Goal: Transaction & Acquisition: Subscribe to service/newsletter

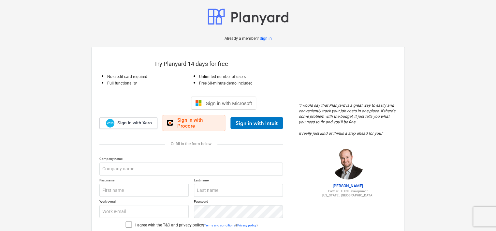
drag, startPoint x: 199, startPoint y: 122, endPoint x: 204, endPoint y: 122, distance: 4.3
click at [199, 121] on span "Sign in with Procore" at bounding box center [199, 123] width 44 height 12
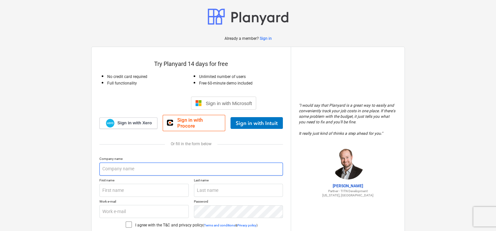
click at [147, 162] on input "text" at bounding box center [190, 168] width 183 height 13
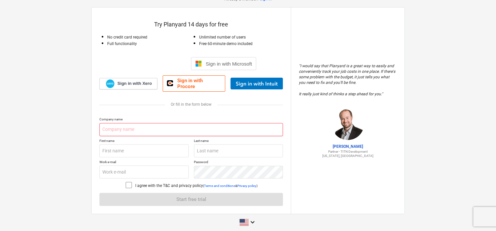
click at [141, 123] on input "text" at bounding box center [190, 129] width 183 height 13
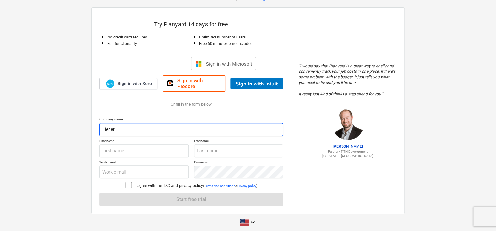
type input "Liener Investments"
type input "[PERSON_NAME]"
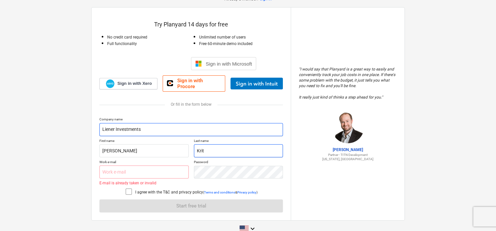
type input "[PERSON_NAME]"
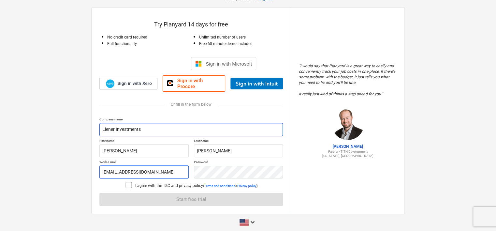
type input "[EMAIL_ADDRESS][DOMAIN_NAME]"
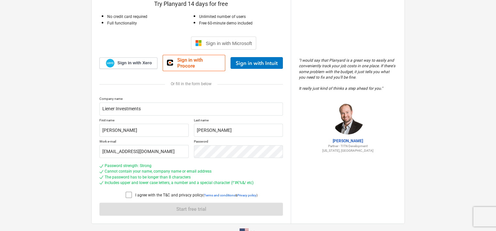
scroll to position [70, 0]
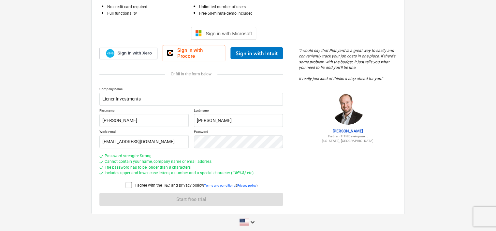
drag, startPoint x: 126, startPoint y: 180, endPoint x: 174, endPoint y: 167, distance: 49.8
click at [126, 181] on icon at bounding box center [129, 185] width 8 height 8
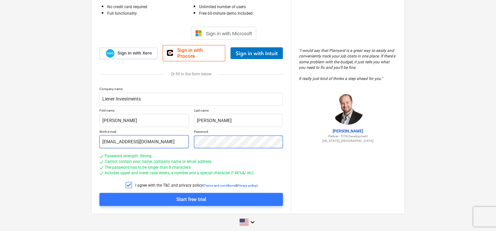
click at [108, 137] on div "Work e-mail [EMAIL_ADDRESS][DOMAIN_NAME] Password" at bounding box center [190, 138] width 183 height 19
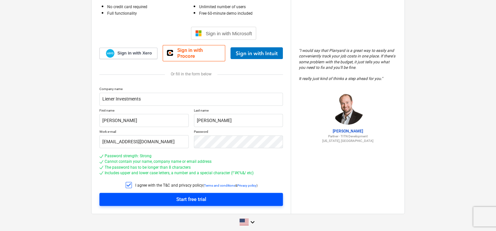
click at [194, 195] on div "Start free trial" at bounding box center [191, 199] width 30 height 8
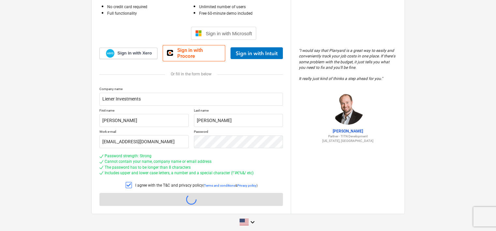
scroll to position [6, 0]
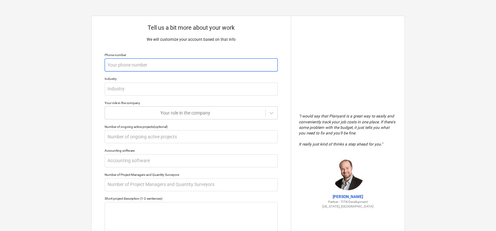
drag, startPoint x: 127, startPoint y: 65, endPoint x: 297, endPoint y: 100, distance: 173.3
click at [127, 64] on input "text" at bounding box center [191, 64] width 173 height 13
type textarea "x"
type input "0"
type textarea "x"
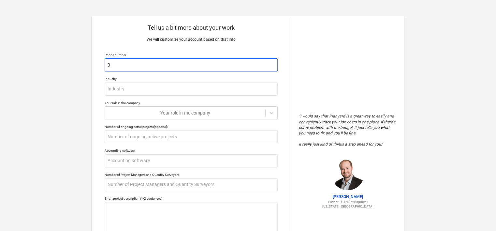
type input "07"
type textarea "x"
type input "076"
type textarea "x"
type input "0760"
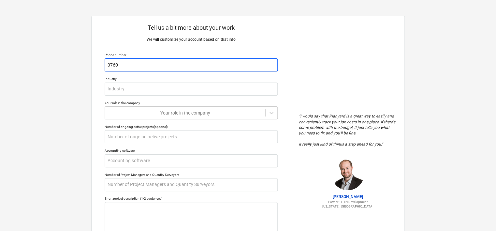
type textarea "x"
type input "07608"
type textarea "x"
type input "076088"
type textarea "x"
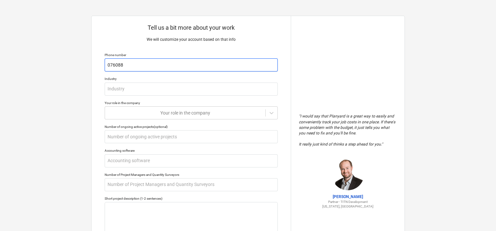
type input "0760889"
type textarea "x"
type input "07608898"
type textarea "x"
type input "076088984"
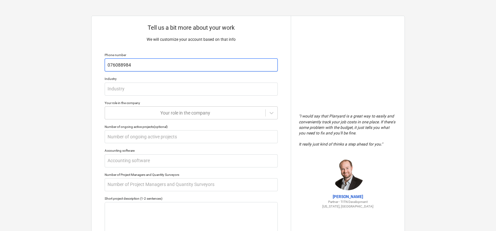
type textarea "x"
type input "0760889842"
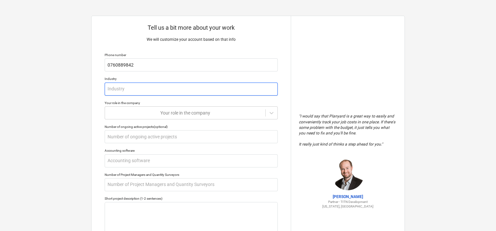
type textarea "x"
type input "W"
type textarea "x"
type input "Wa"
type textarea "x"
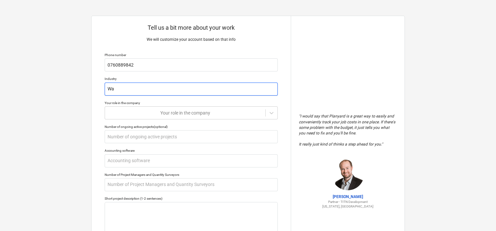
type input "Wat"
type textarea "x"
type input "Wate"
type textarea "x"
type input "Water"
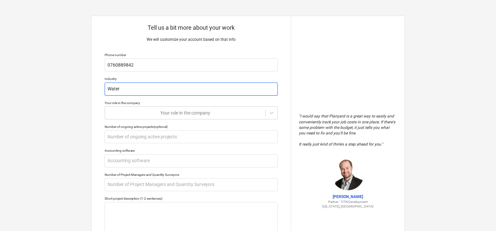
type textarea "x"
type input "Wate"
type textarea "x"
type input "Wat"
type textarea "x"
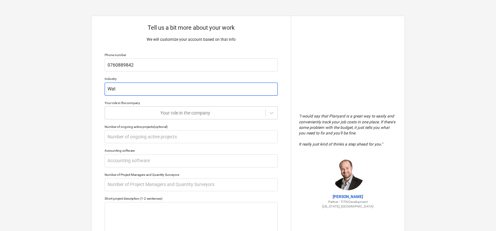
type input "Wa"
type textarea "x"
type input "W"
type textarea "x"
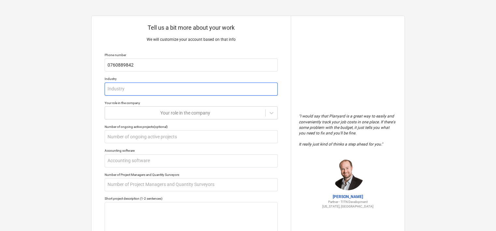
type input "I"
type textarea "x"
type input "In"
type textarea "x"
type input "Indu"
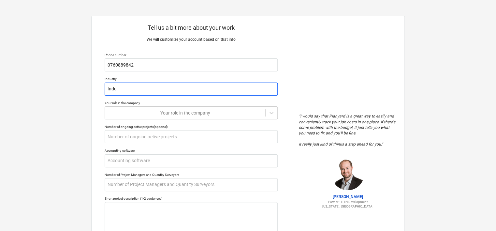
type textarea "x"
type input "Indus"
type textarea "x"
type input "Indust"
type textarea "x"
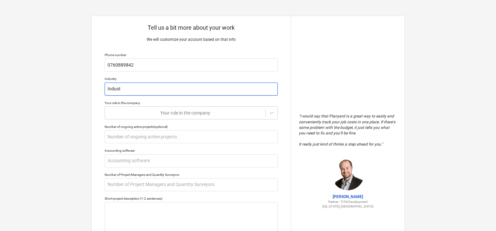
type input "Industr"
type textarea "x"
type input "Industri"
type textarea "x"
type input "Industrial"
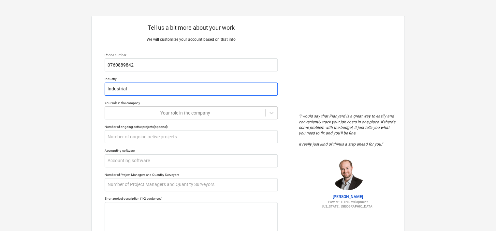
type textarea "x"
type input "Industrial"
type textarea "x"
type input "Industrial F"
type textarea "x"
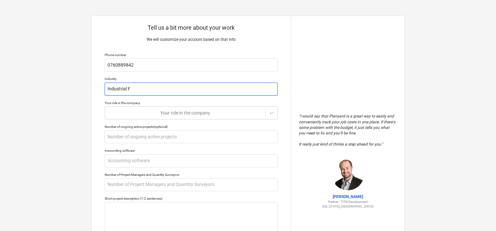
type input "Industrial Fl"
type textarea "x"
type input "Industrial Flo"
type textarea "x"
type input "Industrial Floo"
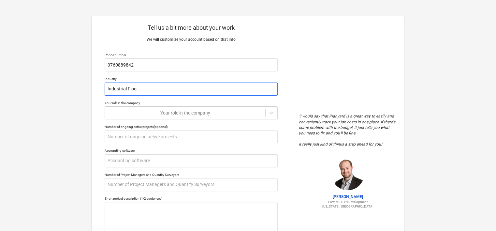
type textarea "x"
type input "Industrial Floor"
type textarea "x"
type input "Industrial Floori"
type textarea "x"
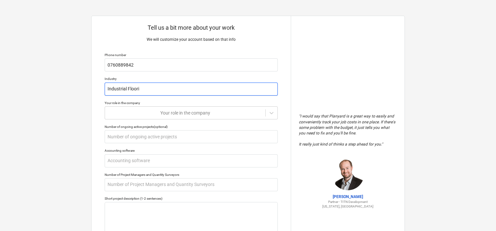
type input "Industrial Floorin"
type textarea "x"
type input "Industrial Flooring"
type textarea "x"
type input "Industrial Flooring,"
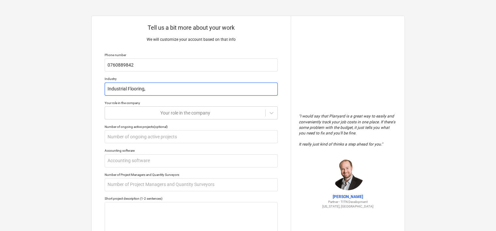
type textarea "x"
type input "Industrial Flooring,"
type textarea "x"
type input "Industrial Flooring, W"
type textarea "x"
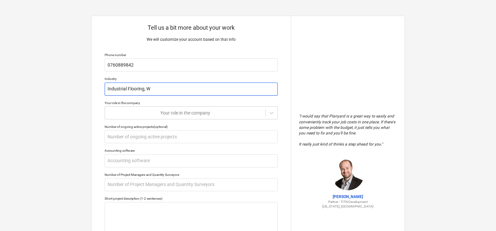
type input "Industrial Flooring, [GEOGRAPHIC_DATA]"
type textarea "x"
type input "Industrial Flooring, Wat"
type textarea "x"
type input "Industrial Flooring, Wate"
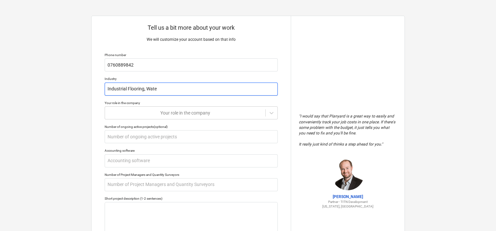
type textarea "x"
type input "Industrial Flooring, Water"
type textarea "x"
type input "Industrial Flooring, Waterp"
type textarea "x"
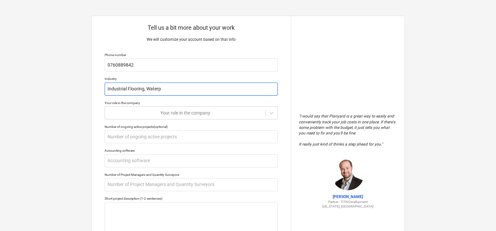
type input "Industrial Flooring, Waterpr"
type textarea "x"
type input "Industrial Flooring, Waterpro"
type textarea "x"
type input "Industrial Flooring, Waterproo"
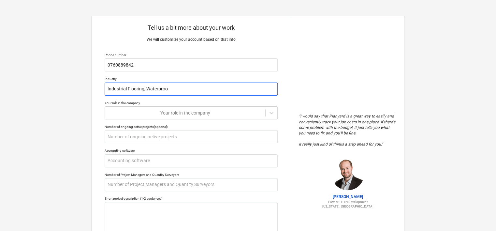
type textarea "x"
type input "Industrial Flooring, Waterproofi"
type textarea "x"
type input "Industrial Flooring, Waterproofin"
type textarea "x"
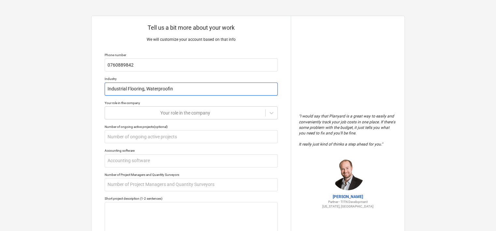
type input "Industrial Flooring, Waterproofing"
type textarea "x"
type input "Industrial Flooring, Waterproofing,"
type textarea "x"
type input "Industrial Flooring, Waterproofing,"
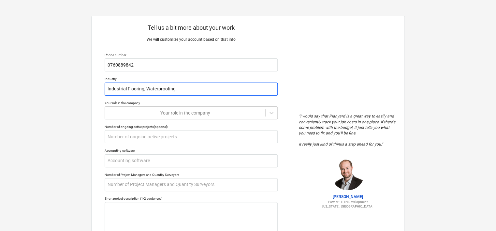
type textarea "x"
type input "Industrial Flooring, Waterproofing, C"
type textarea "x"
type input "Industrial Flooring, Waterproofing, Co"
type textarea "x"
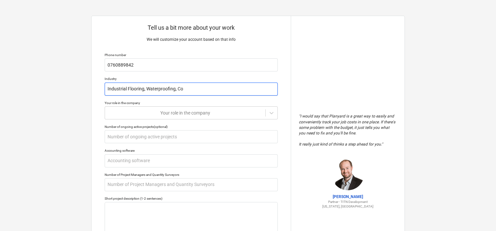
type input "Industrial Flooring, Waterproofing, Con"
type textarea "x"
type input "Industrial Flooring, Waterproofing, Conc"
type textarea "x"
type input "Industrial Flooring, Waterproofing, Concr"
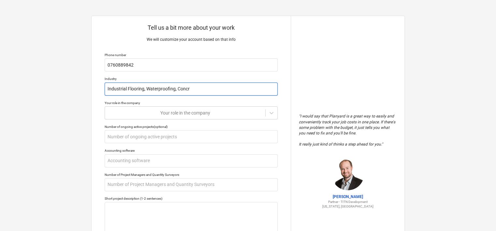
type textarea "x"
type input "Industrial Flooring, Waterproofing, Concre"
type textarea "x"
type input "Industrial Flooring, Waterproofing, Concret"
type textarea "x"
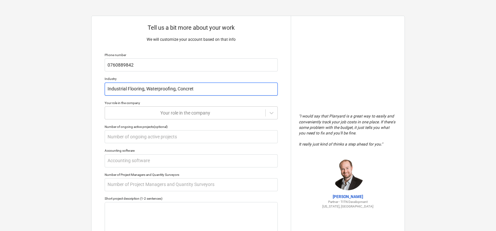
type input "Industrial Flooring, Waterproofing, Concrete"
type textarea "x"
type input "Industrial Flooring, Waterproofing, Concrete"
type textarea "x"
type input "Industrial Flooring, Waterproofing, Concrete P"
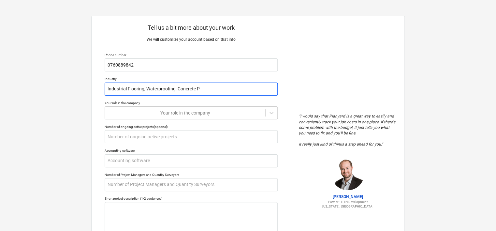
type textarea "x"
type input "Industrial Flooring, Waterproofing, Concrete Pl"
type textarea "x"
type input "Industrial Flooring, Waterproofing, Concrete Pla"
type textarea "x"
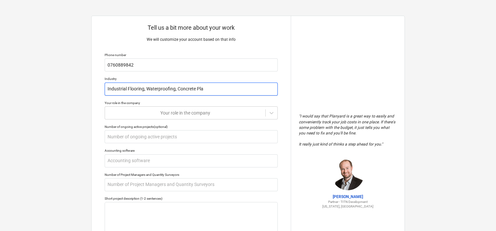
type input "Industrial Flooring, Waterproofing, Concrete Plac"
type textarea "x"
type input "Industrial Flooring, Waterproofing, Concrete Place"
type textarea "x"
type input "Industrial Flooring, Waterproofing, Concrete Placem"
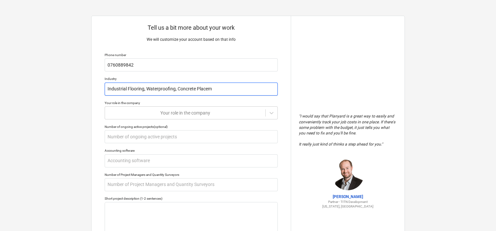
type textarea "x"
type input "Industrial Flooring, Waterproofing, Concrete Placeme"
type textarea "x"
type input "Industrial Flooring, Waterproofing, Concrete Placemen"
type textarea "x"
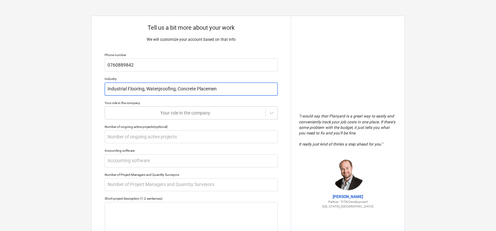
type input "Industrial Flooring, Waterproofing, Concrete Placement"
type textarea "x"
type input "Industrial Flooring, Waterproofing, Concrete Placement"
type textarea "x"
type input "Industrial Flooring, Waterproofing, Concrete Placement"
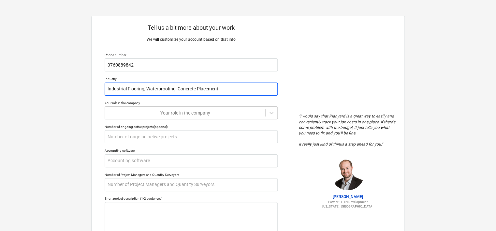
type textarea "x"
type input "Industrial Flooring, Waterproofing, Concrete Placement,"
type textarea "x"
type input "Industrial Flooring, Waterproofing, Concrete Placement,"
type textarea "x"
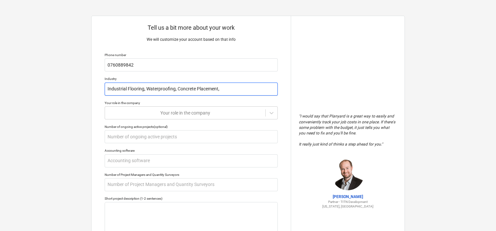
type input "Industrial Flooring, Waterproofing, Concrete Placement, C"
type textarea "x"
type input "Industrial Flooring, Waterproofing, Concrete Placement, Cr"
type textarea "x"
type input "Industrial Flooring, Waterproofing, Concrete Placement, Cra"
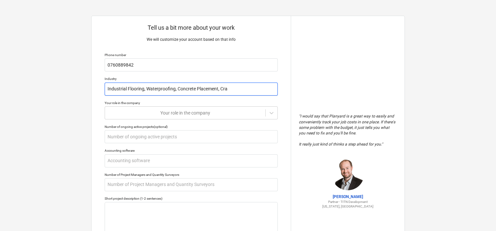
type textarea "x"
type input "Industrial Flooring, Waterproofing, Concrete Placement, Crac"
type textarea "x"
type input "Industrial Flooring, Waterproofing, Concrete Placement, Crack"
type textarea "x"
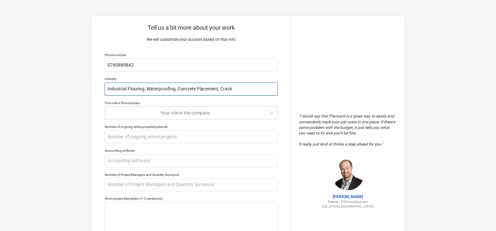
type input "Industrial Flooring, Waterproofing, Concrete Placement, Crack I"
type textarea "x"
type input "Industrial Flooring, Waterproofing, Concrete Placement, Crack In"
type textarea "x"
type input "Industrial Flooring, Waterproofing, Concrete Placement, Crack Inj"
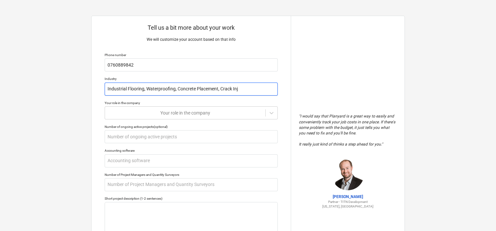
type textarea "x"
type input "Industrial Flooring, Waterproofing, Concrete Placement, Crack Inje"
type textarea "x"
type input "Industrial Flooring, Waterproofing, Concrete Placement, Crack Injec"
type textarea "x"
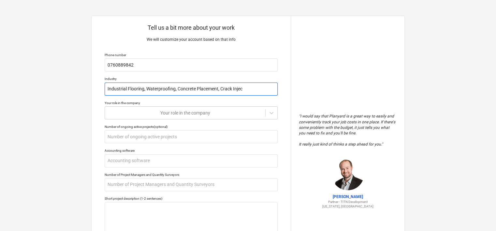
type input "Industrial Flooring, Waterproofing, Concrete Placement, Crack Inject"
type textarea "x"
type input "Industrial Flooring, Waterproofing, Concrete Placement, Crack Injecti"
type textarea "x"
type input "Industrial Flooring, Waterproofing, Concrete Placement, Crack Injectio"
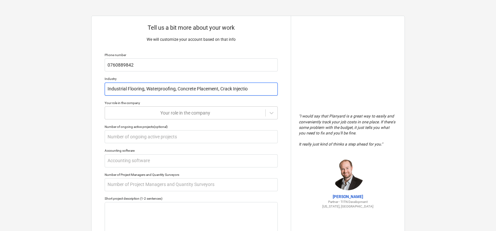
type textarea "x"
type input "Industrial Flooring, Waterproofing, Concrete Placement, Crack Injection"
type textarea "x"
type input "Industrial Flooring, Waterproofing, Concrete Placement, Crack Injection,"
type textarea "x"
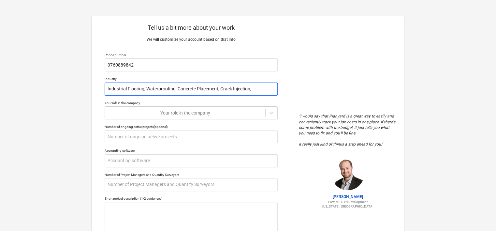
type input "Industrial Flooring, Waterproofing, Concrete Placement, Crack Injection,"
type textarea "x"
type input "Industrial Flooring, Waterproofing, Concrete Placement, Crack Injection, J"
type textarea "x"
type input "Industrial Flooring, Waterproofing, Concrete Placement, Crack Injection, JO"
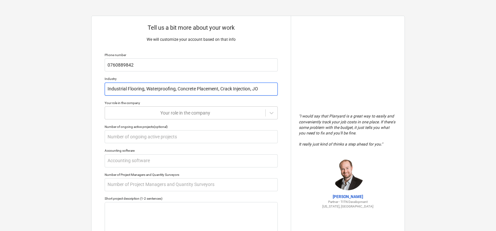
type textarea "x"
type input "Industrial Flooring, Waterproofing, Concrete Placement, Crack Injection, JOi"
type textarea "x"
type input "Industrial Flooring, Waterproofing, Concrete Placement, Crack Injection, JOin"
type textarea "x"
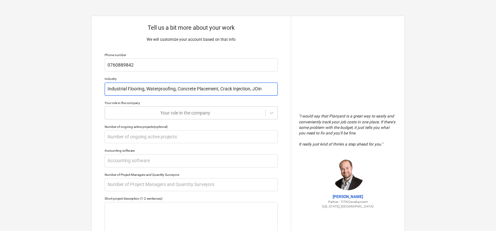
type input "Industrial Flooring, Waterproofing, Concrete Placement, Crack [MEDICAL_DATA]"
type textarea "x"
type input "Industrial Flooring, Waterproofing, Concrete Placement, Crack [MEDICAL_DATA]"
type textarea "x"
type input "Industrial Flooring, Waterproofing, Concrete Placement, Crack [MEDICAL_DATA]"
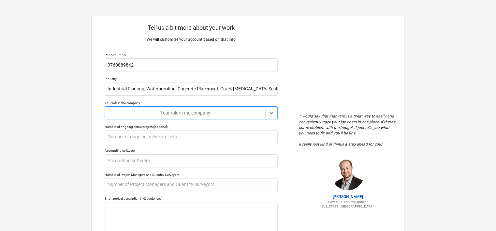
click at [228, 120] on div "Tell us a bit more about your work We will customize your account based on that…" at bounding box center [191, 161] width 199 height 290
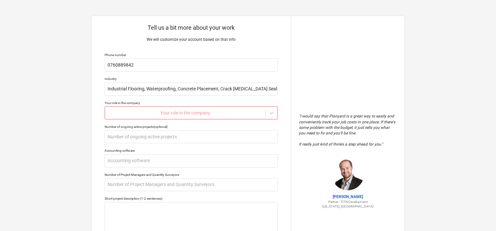
click at [225, 114] on div at bounding box center [185, 112] width 154 height 7
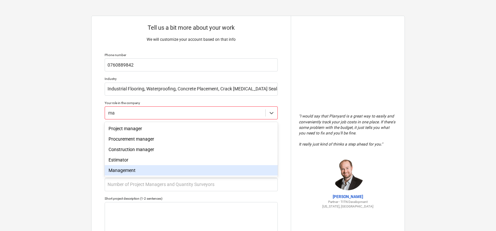
click at [133, 175] on div "Management" at bounding box center [191, 170] width 173 height 10
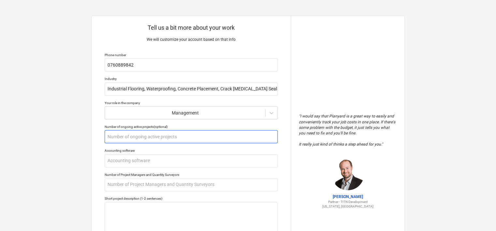
click at [146, 135] on input "text" at bounding box center [191, 136] width 173 height 13
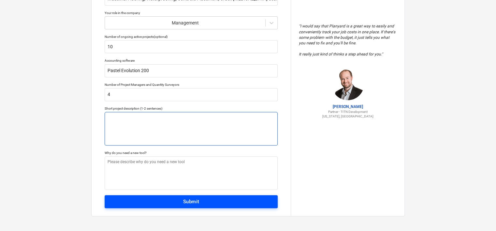
scroll to position [91, 0]
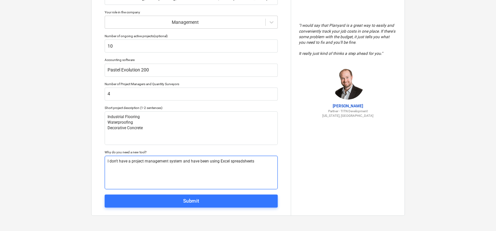
click at [253, 159] on textarea "I don't have a project management system and have been using Excel spreadsheets" at bounding box center [191, 172] width 173 height 34
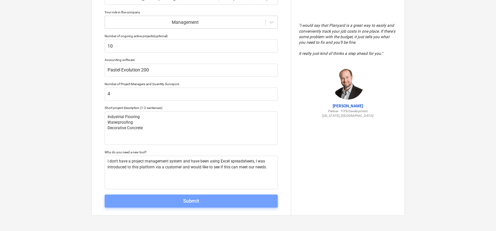
drag, startPoint x: 215, startPoint y: 200, endPoint x: 211, endPoint y: 214, distance: 13.9
click at [215, 200] on span "Submit" at bounding box center [191, 200] width 159 height 8
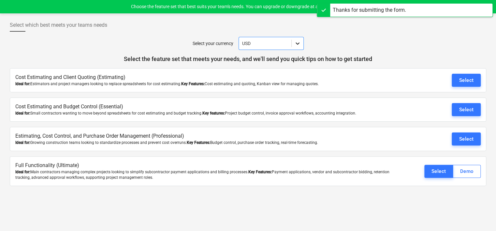
click at [300, 40] on icon at bounding box center [297, 43] width 7 height 7
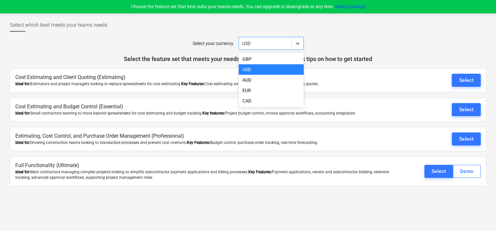
drag, startPoint x: 267, startPoint y: 67, endPoint x: 272, endPoint y: 74, distance: 8.3
click at [267, 67] on div "USD" at bounding box center [270, 69] width 65 height 10
